Goal: Information Seeking & Learning: Learn about a topic

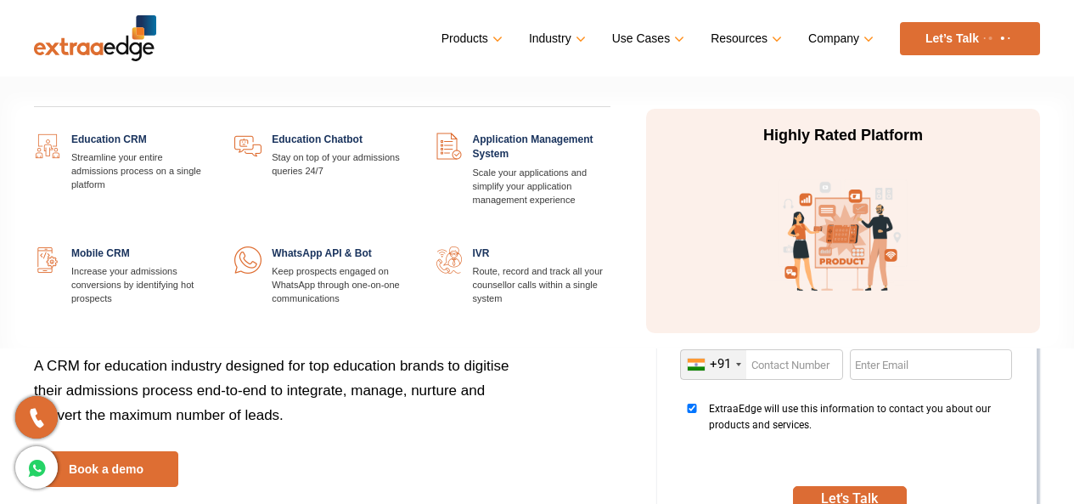
click at [209, 132] on link at bounding box center [209, 132] width 0 height 0
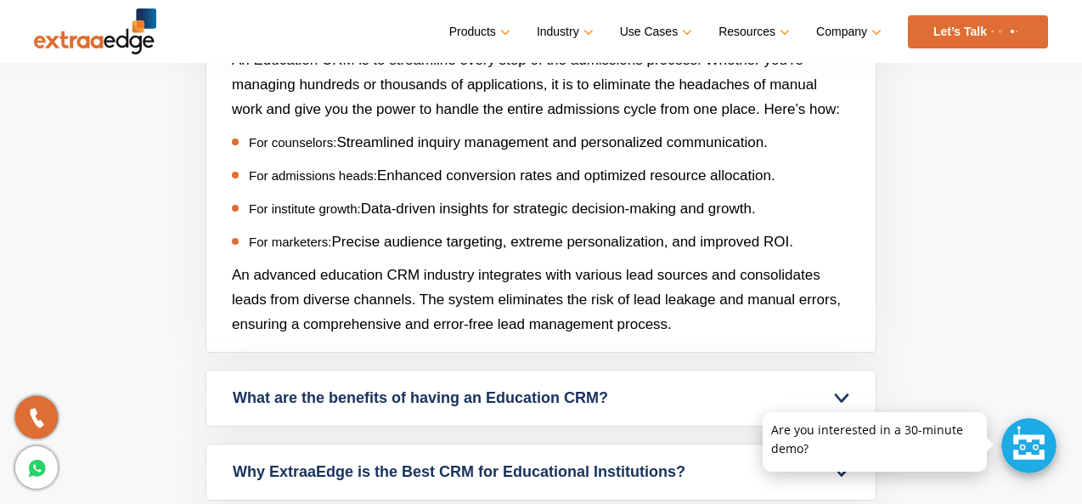
scroll to position [6854, 0]
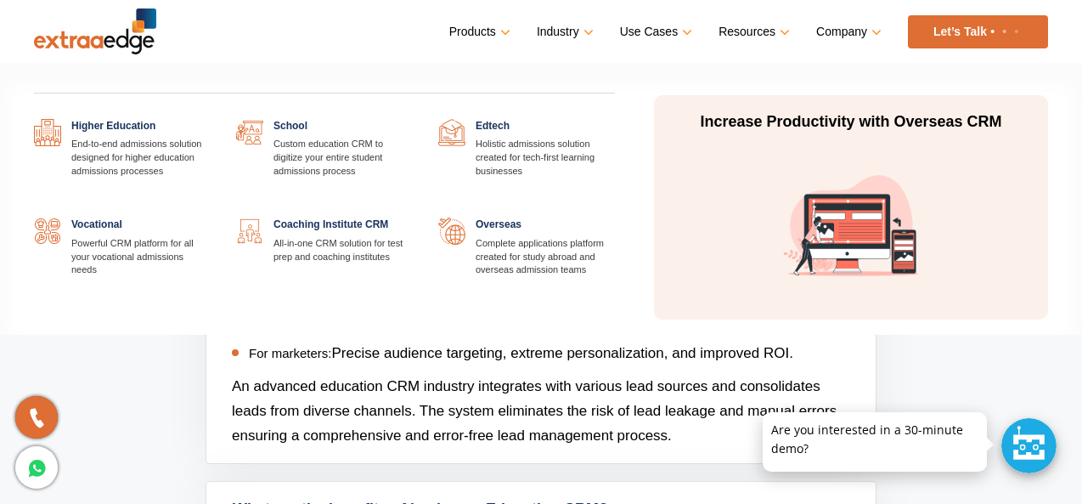
click at [570, 36] on link "Industry" at bounding box center [564, 32] width 54 height 25
click at [211, 119] on link at bounding box center [211, 119] width 0 height 0
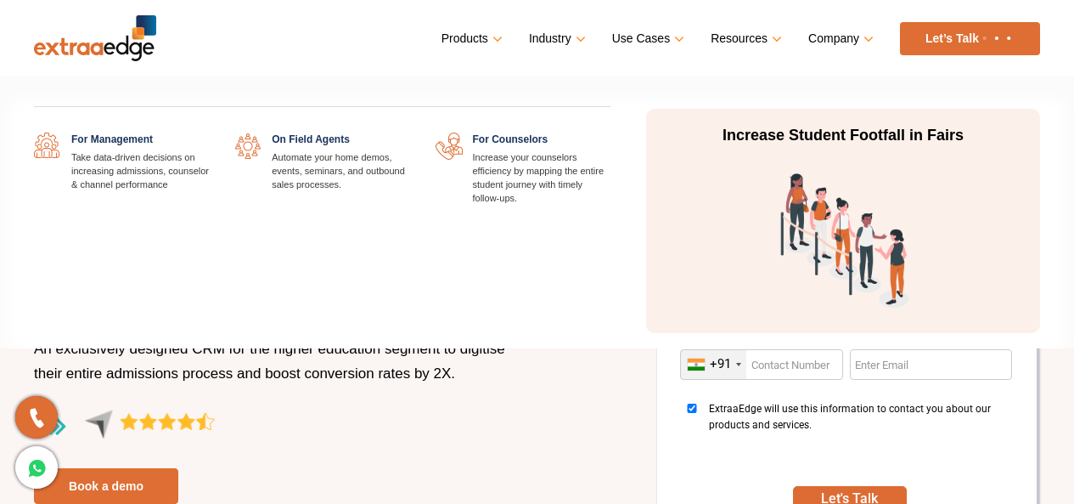
click at [628, 47] on link "Use Cases" at bounding box center [646, 38] width 69 height 25
click at [209, 132] on link at bounding box center [209, 132] width 0 height 0
